Goal: Transaction & Acquisition: Purchase product/service

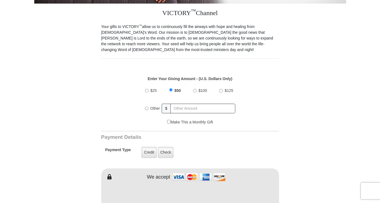
scroll to position [207, 0]
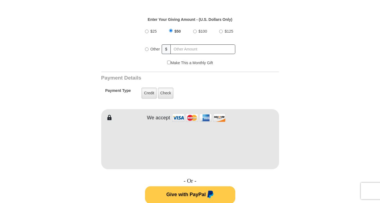
click at [196, 30] on input "$100" at bounding box center [195, 32] width 4 height 4
radio input "true"
click at [311, 122] on form "VICTORY Channel Online Giving VICTORY Channel is a worldwide, on-air television…" at bounding box center [190, 138] width 312 height 655
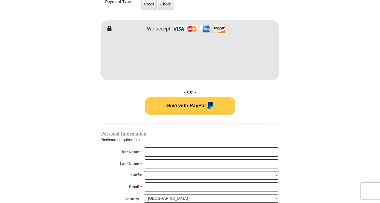
scroll to position [385, 0]
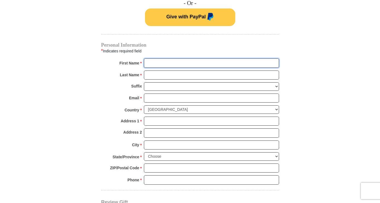
click at [159, 58] on input "First Name *" at bounding box center [211, 62] width 135 height 9
type input "Mark"
type input "Alexander"
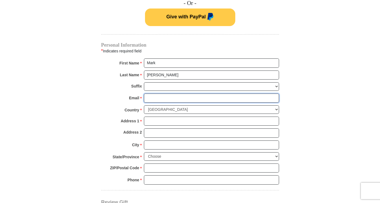
type input "mandja@att.net"
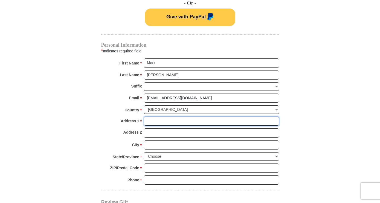
type input "1544 E 41st Pl"
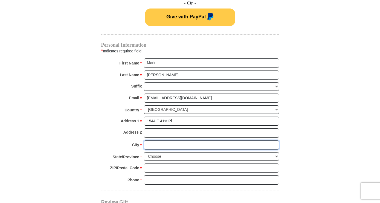
type input "Tulsa"
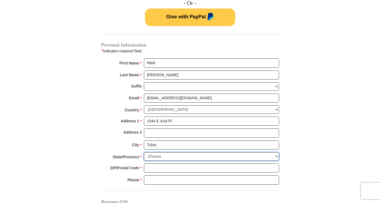
select select "OK"
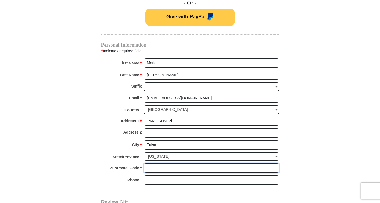
type input "74105-4022"
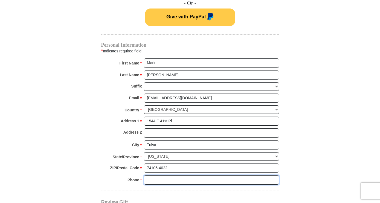
type input "9188596290"
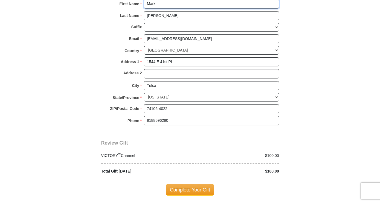
scroll to position [503, 0]
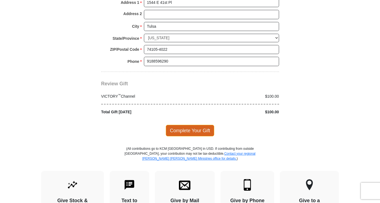
click at [188, 125] on span "Complete Your Gift" at bounding box center [190, 131] width 48 height 12
